Goal: Task Accomplishment & Management: Complete application form

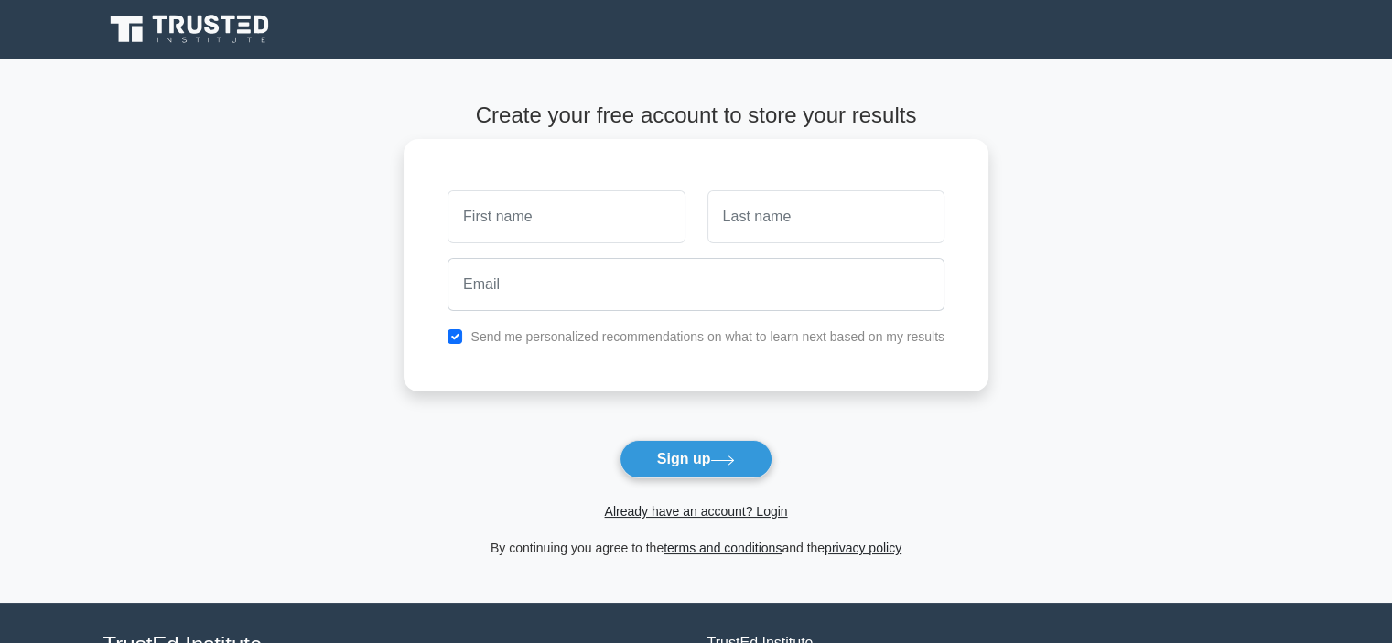
click at [578, 215] on input "text" at bounding box center [566, 216] width 237 height 53
click at [554, 215] on input "text" at bounding box center [566, 216] width 237 height 53
type input "[PERSON_NAME]"
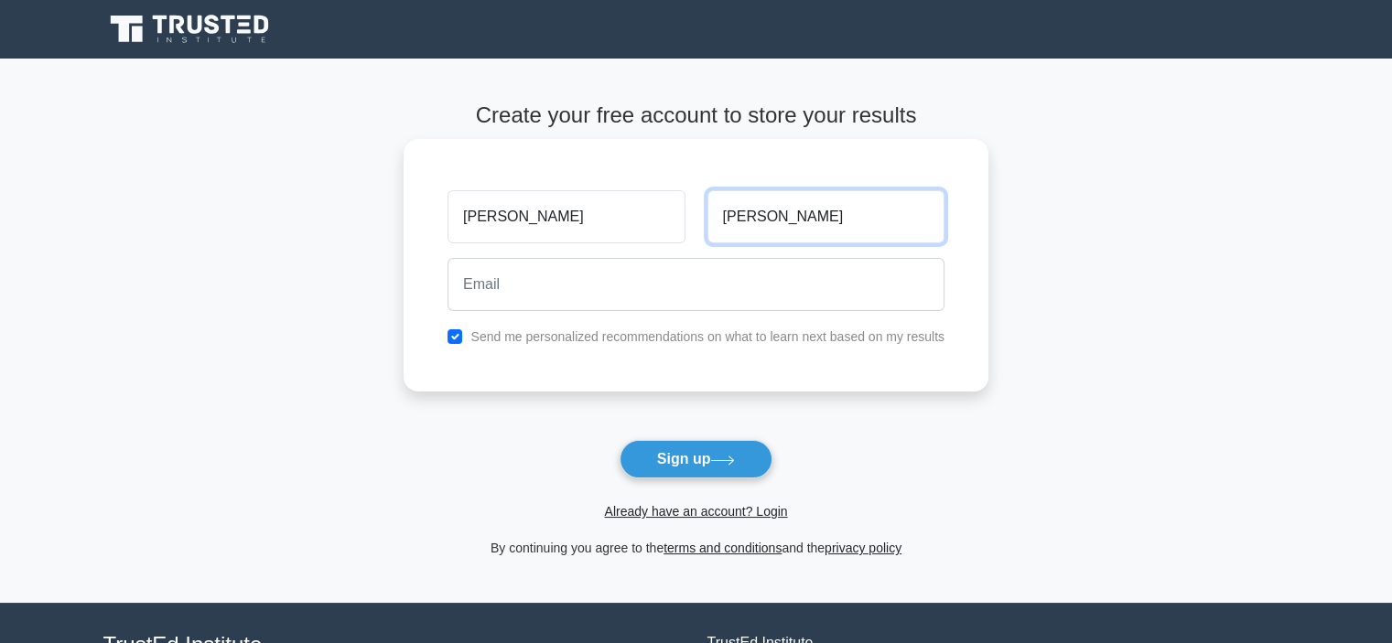
type input "[PERSON_NAME]"
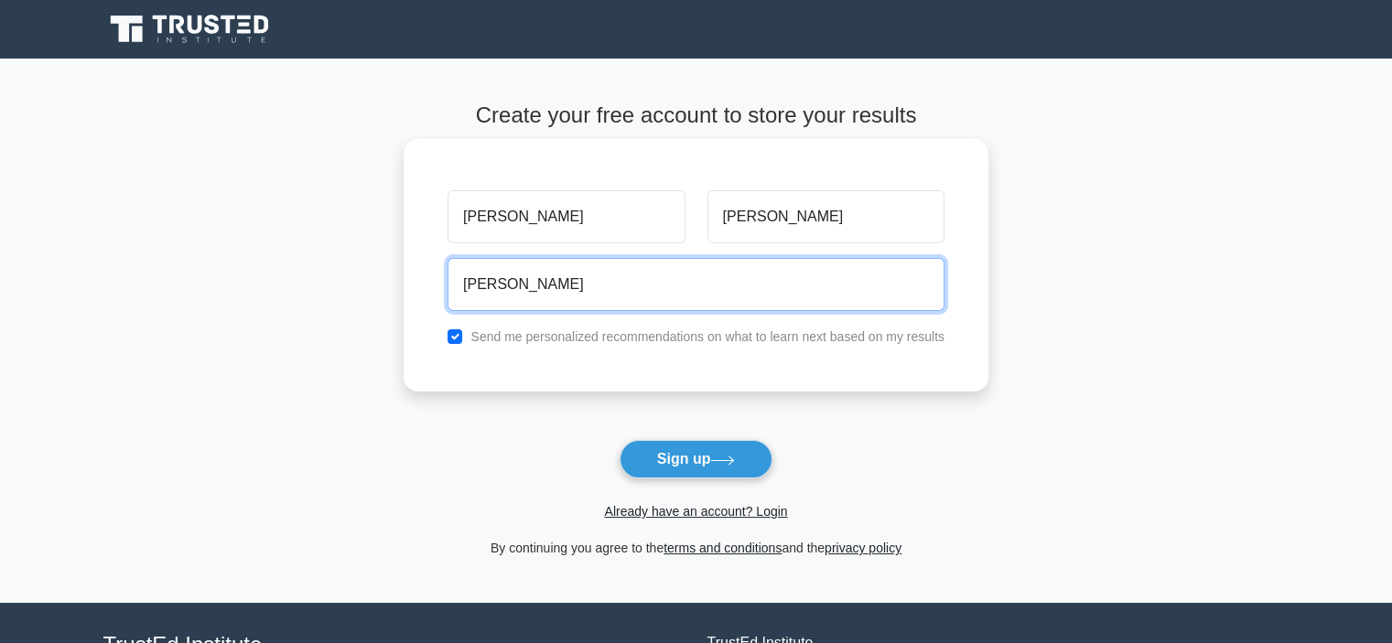
type input "[PERSON_NAME][EMAIL_ADDRESS][PERSON_NAME][DOMAIN_NAME]"
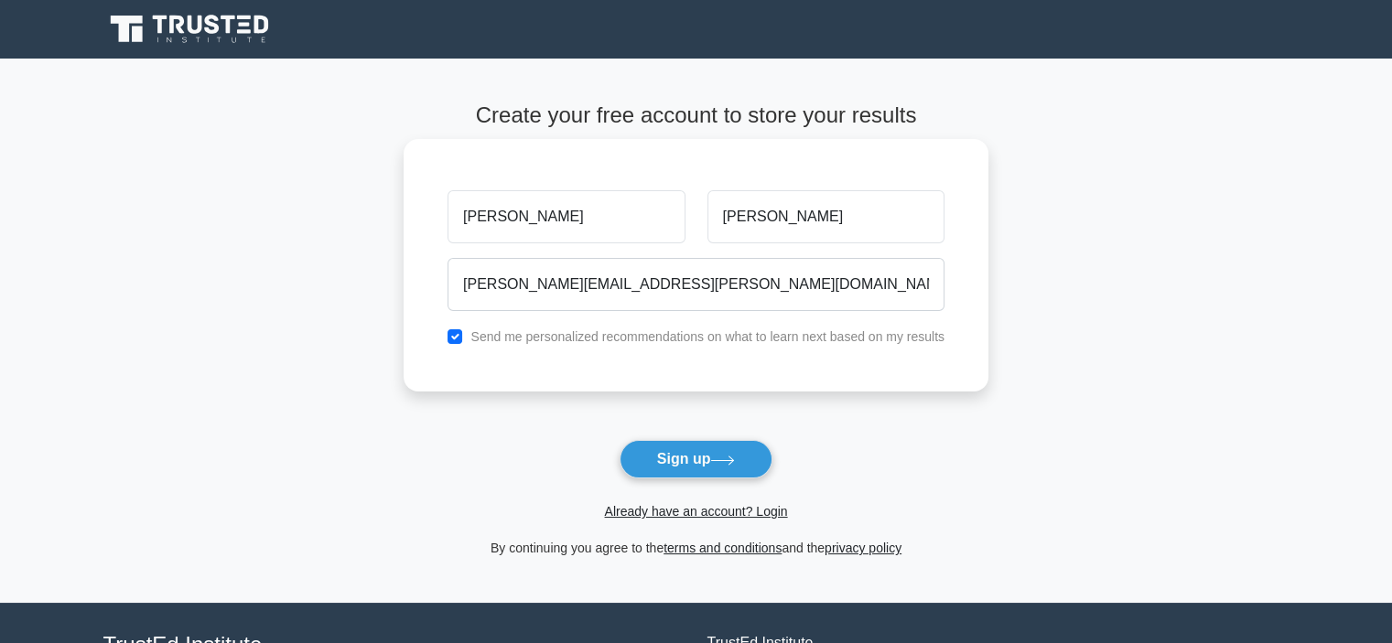
click at [760, 345] on div "Send me personalized recommendations on what to learn next based on my results" at bounding box center [696, 337] width 519 height 22
click at [728, 337] on label "Send me personalized recommendations on what to learn next based on my results" at bounding box center [707, 336] width 474 height 15
click at [718, 343] on label "Send me personalized recommendations on what to learn next based on my results" at bounding box center [707, 336] width 474 height 15
click at [461, 342] on input "checkbox" at bounding box center [455, 336] width 15 height 15
checkbox input "false"
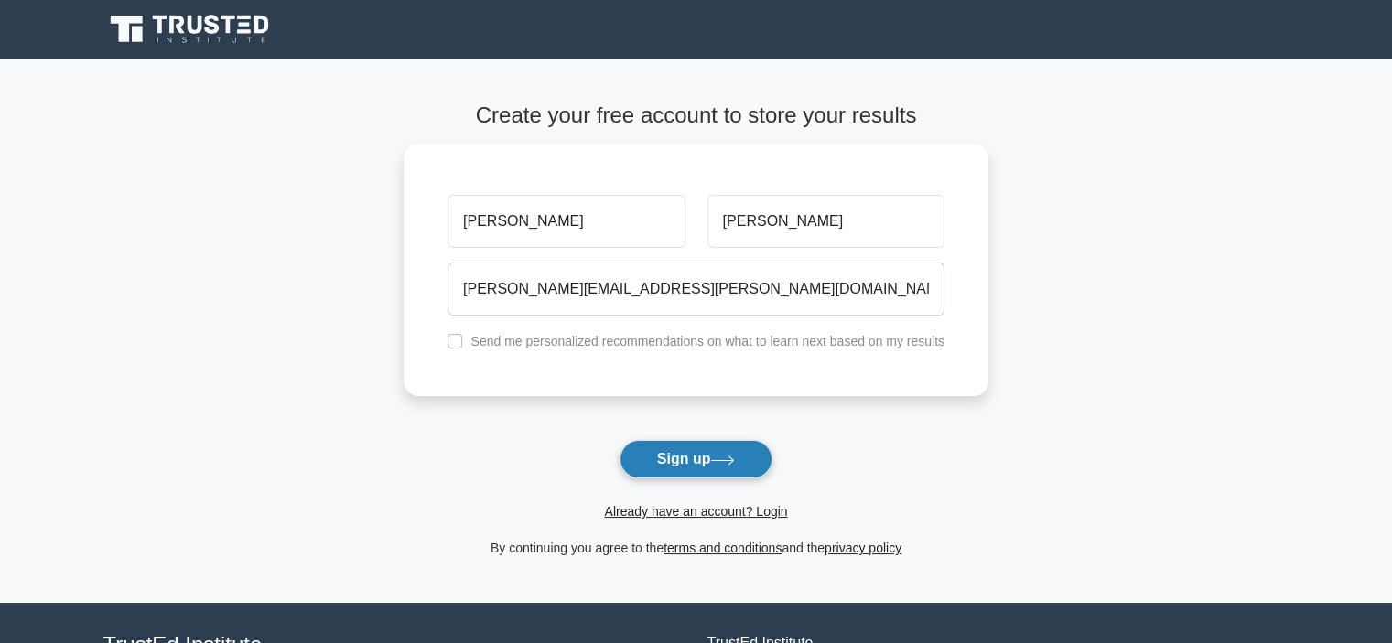
click at [716, 469] on button "Sign up" at bounding box center [697, 459] width 154 height 38
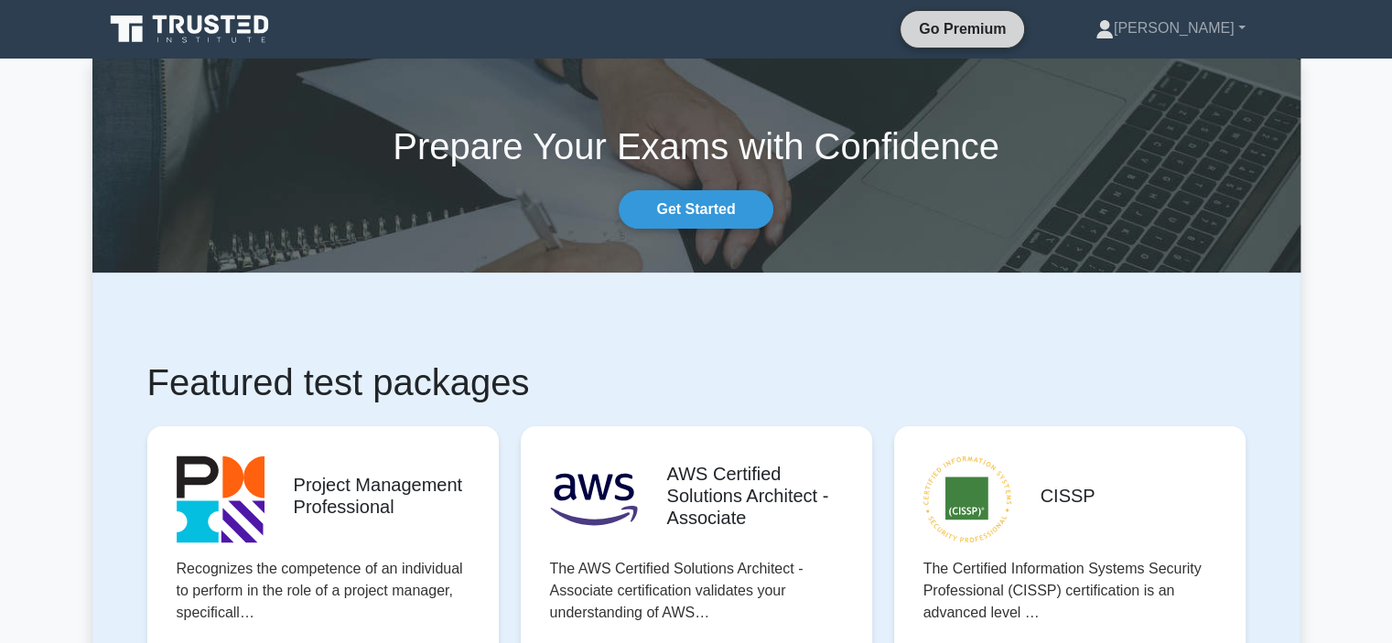
click at [1017, 24] on link "Go Premium" at bounding box center [962, 28] width 109 height 23
click at [161, 27] on icon at bounding box center [160, 25] width 15 height 18
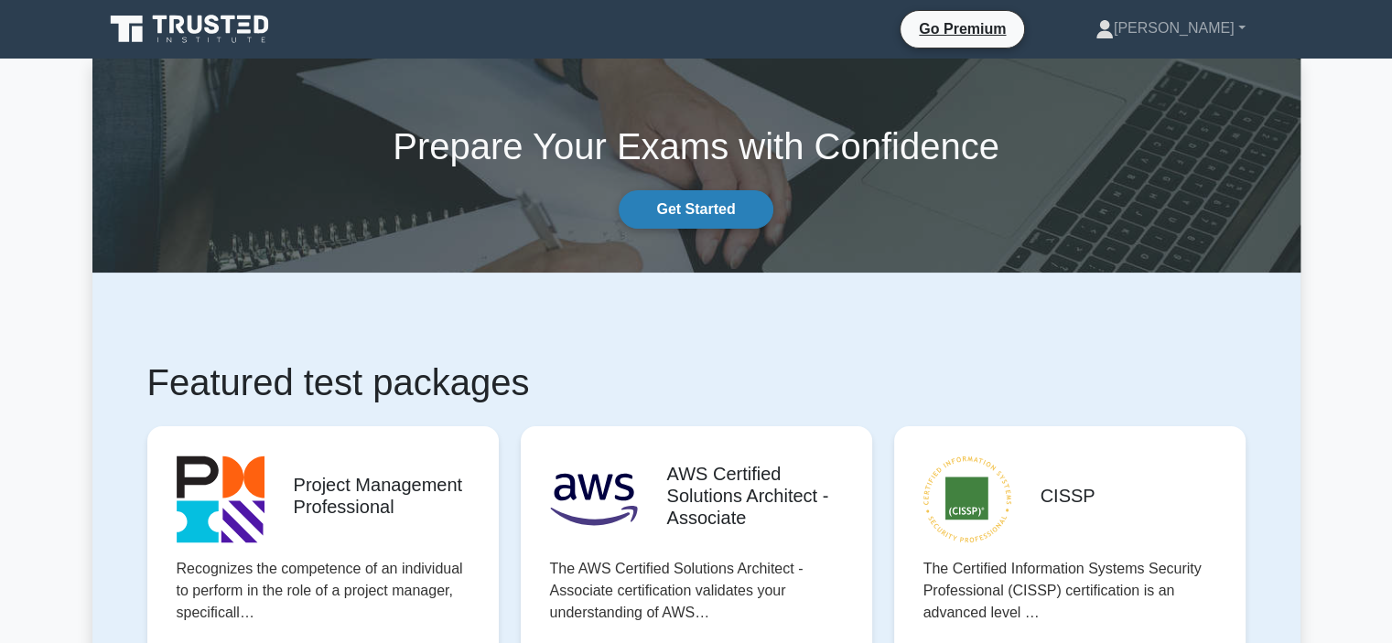
click at [715, 206] on link "Get Started" at bounding box center [696, 209] width 154 height 38
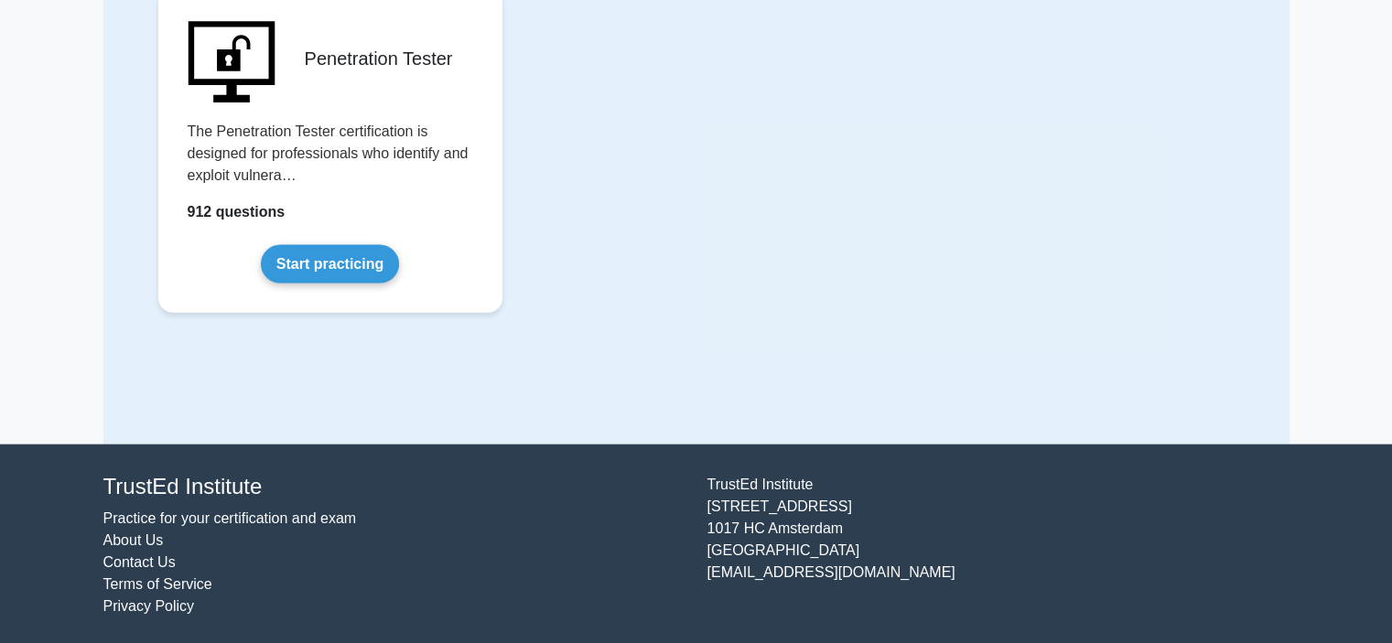
scroll to position [4055, 0]
